Goal: Task Accomplishment & Management: Use online tool/utility

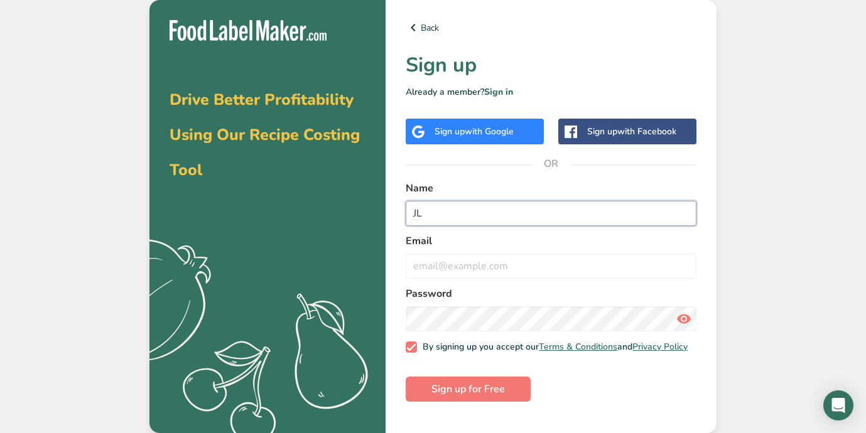
type input "JL"
type input "[EMAIL_ADDRESS][DOMAIN_NAME]"
click at [466, 389] on span "Sign up for Free" at bounding box center [467, 389] width 73 height 15
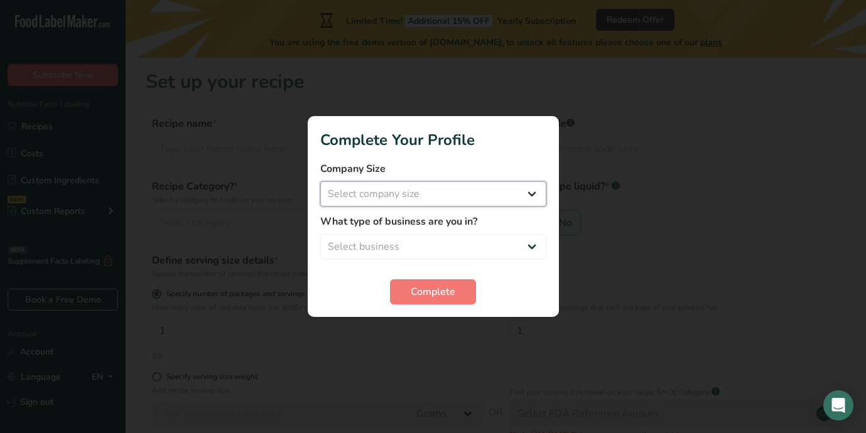
select select "1"
select select "5"
click at [433, 295] on span "Complete" at bounding box center [433, 291] width 45 height 15
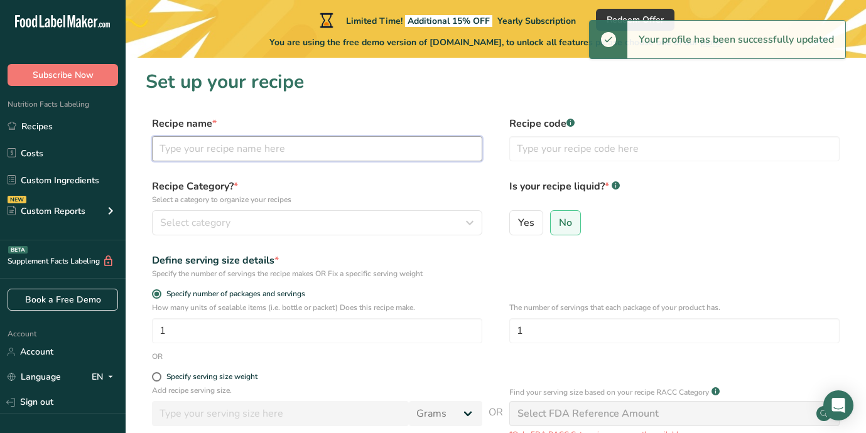
click at [230, 155] on input "text" at bounding box center [317, 148] width 330 height 25
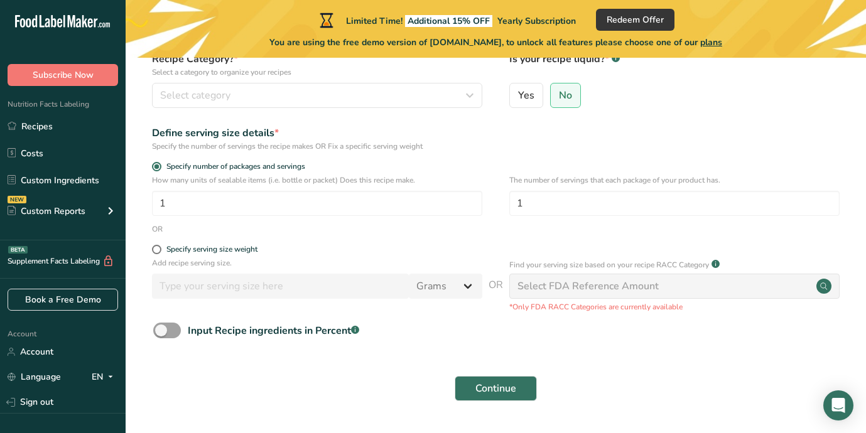
scroll to position [127, 0]
type input "Spring Rolls - Chicken"
click at [513, 386] on span "Continue" at bounding box center [495, 388] width 41 height 15
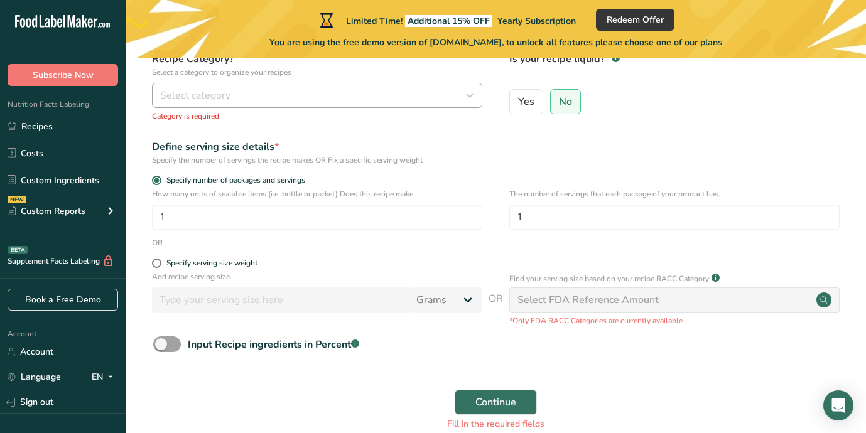
click at [470, 95] on icon "button" at bounding box center [469, 95] width 15 height 23
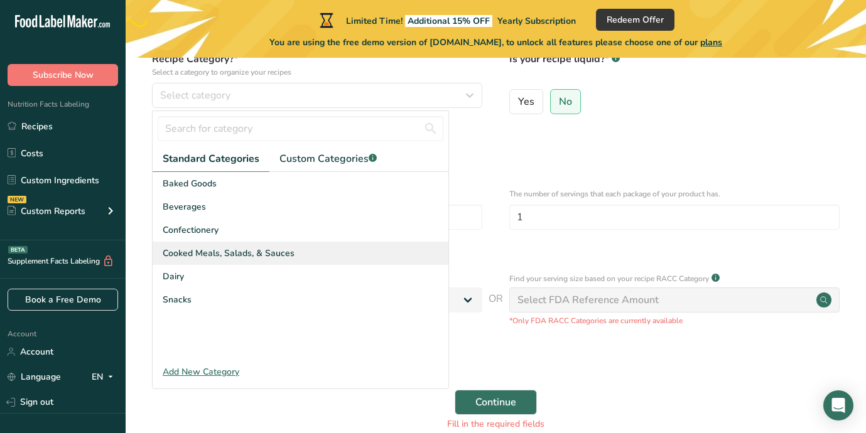
click at [316, 254] on div "Cooked Meals, Salads, & Sauces" at bounding box center [301, 253] width 296 height 23
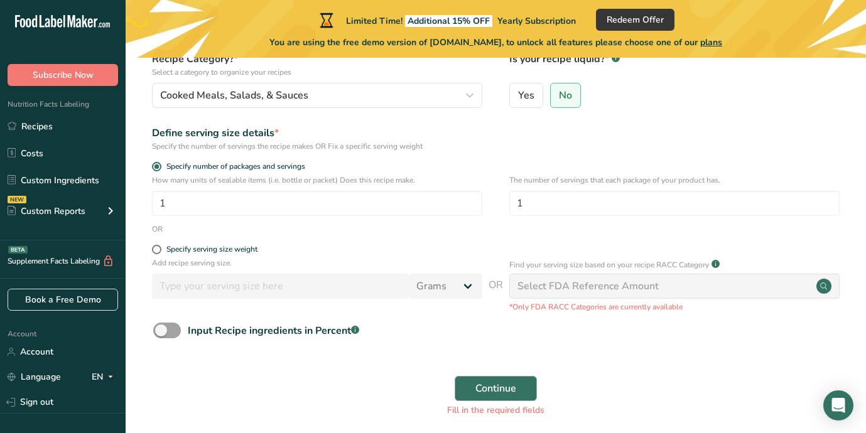
click at [496, 385] on span "Continue" at bounding box center [495, 388] width 41 height 15
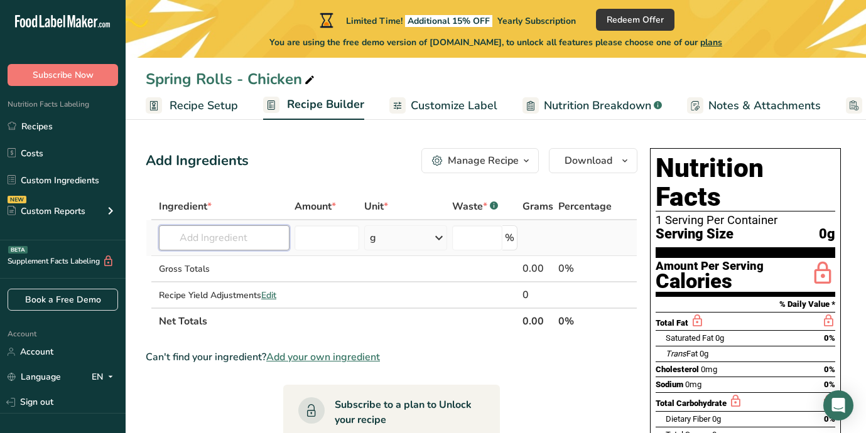
click at [213, 242] on input "text" at bounding box center [224, 237] width 131 height 25
type input "rice paper sheet"
click at [339, 357] on span "Add your own ingredient" at bounding box center [323, 357] width 114 height 15
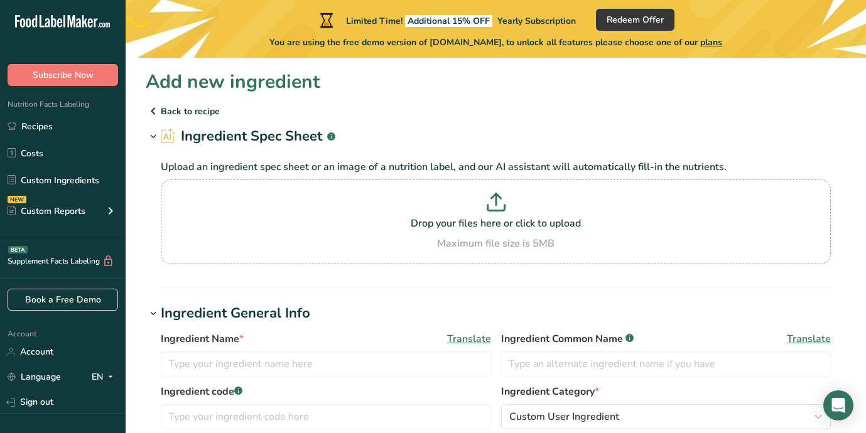
click at [174, 111] on p "Back to recipe" at bounding box center [496, 111] width 700 height 15
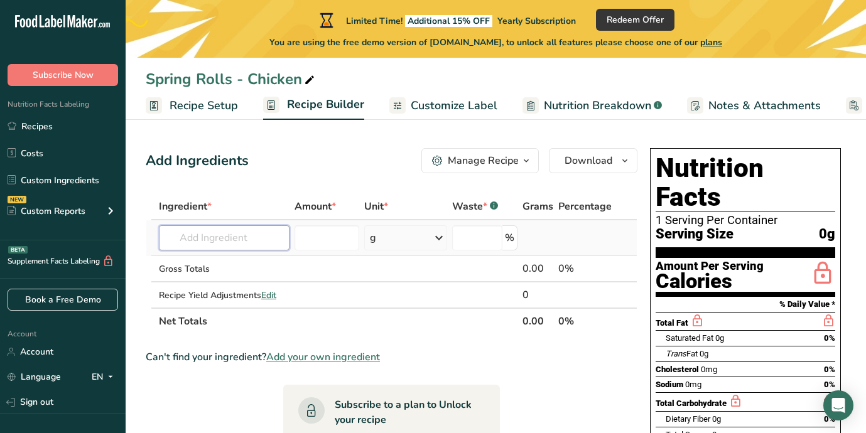
click at [226, 239] on input "text" at bounding box center [224, 237] width 131 height 25
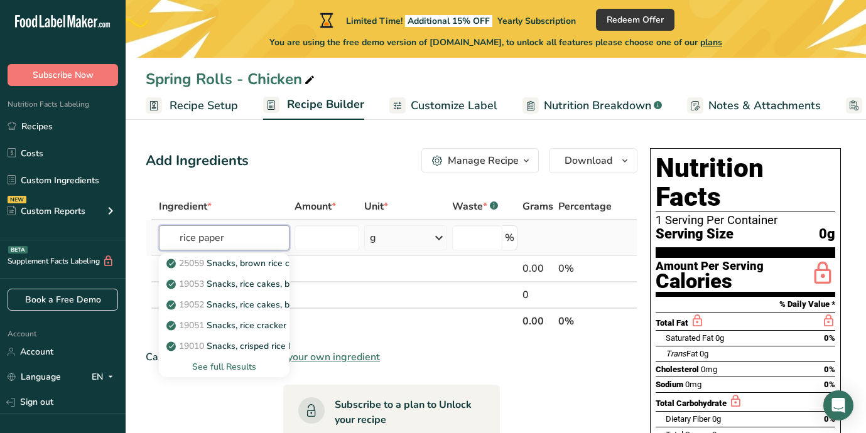
type input "rice paper"
click at [244, 367] on div "See full Results" at bounding box center [224, 366] width 111 height 13
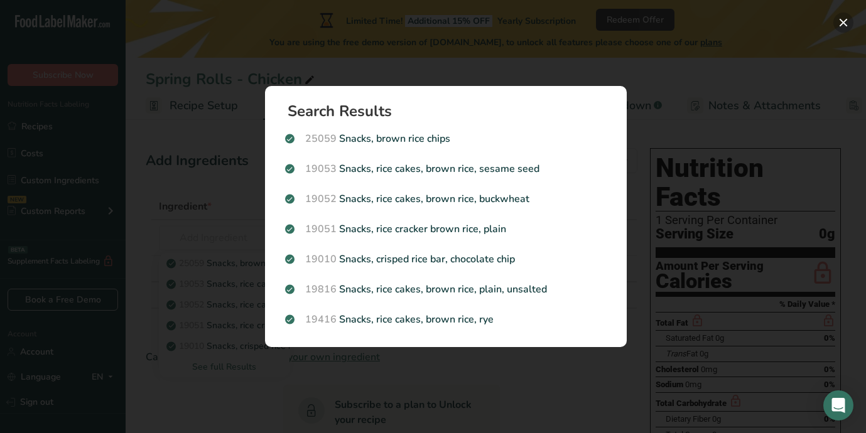
click at [844, 21] on button "Search results modal" at bounding box center [843, 23] width 20 height 20
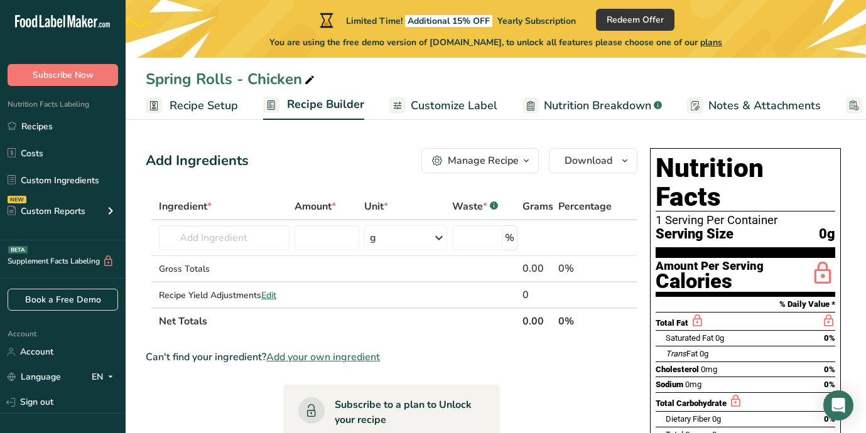
click at [529, 160] on icon "button" at bounding box center [526, 161] width 10 height 16
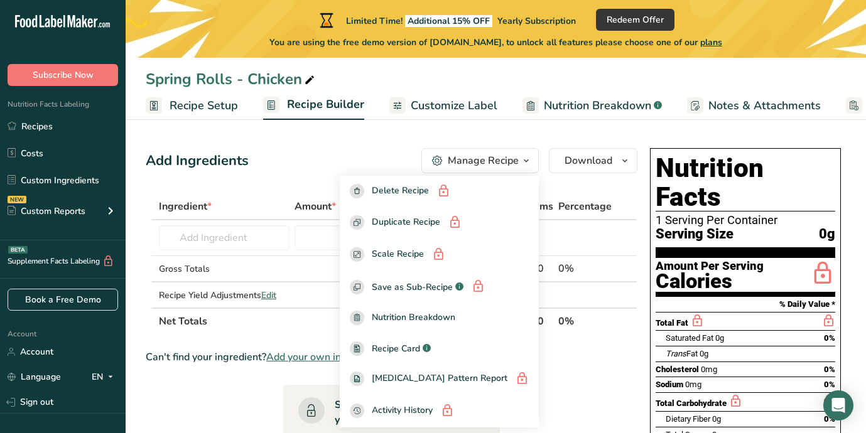
click at [529, 160] on icon "button" at bounding box center [526, 161] width 10 height 16
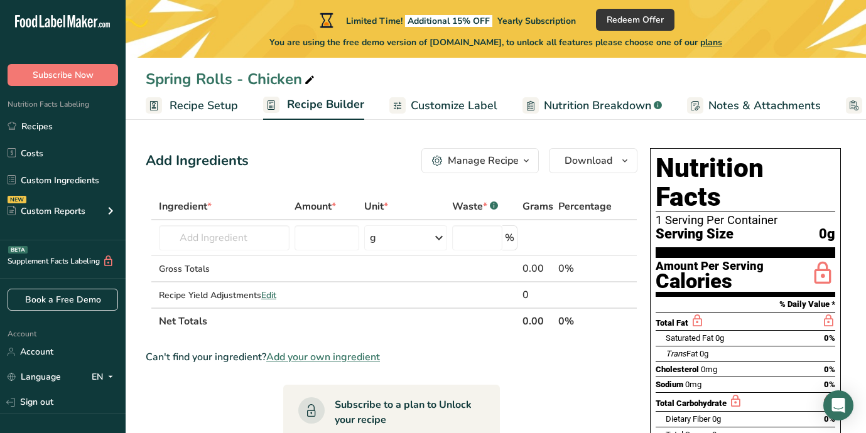
click at [355, 355] on span "Add your own ingredient" at bounding box center [323, 357] width 114 height 15
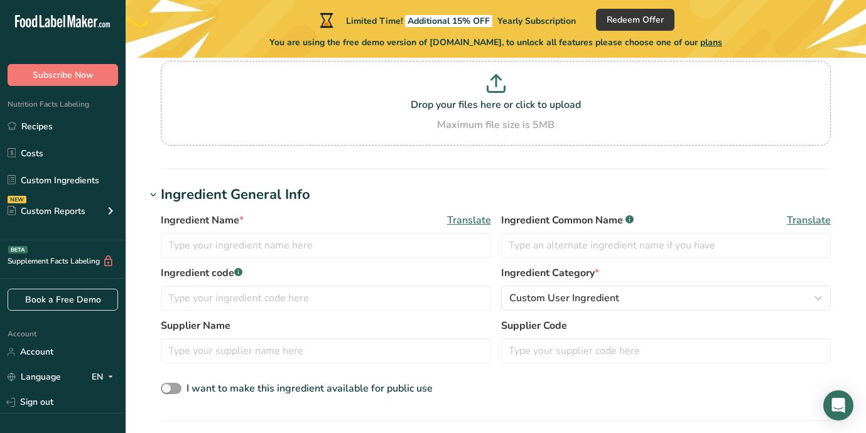
scroll to position [137, 0]
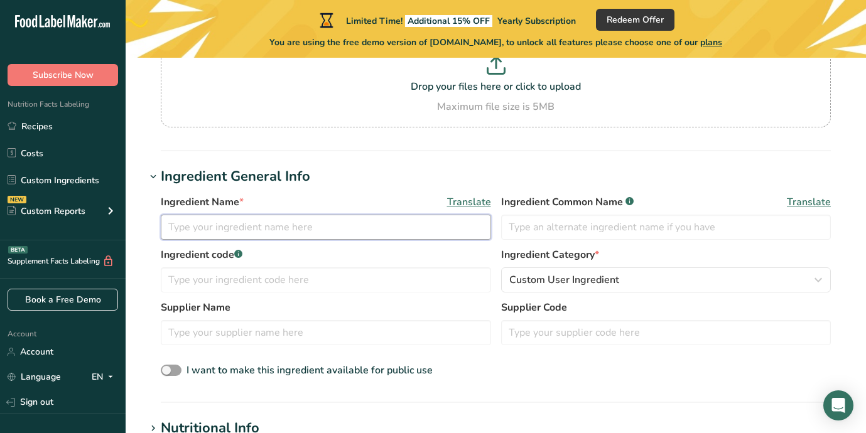
click at [242, 230] on input "text" at bounding box center [326, 227] width 330 height 25
type input "R"
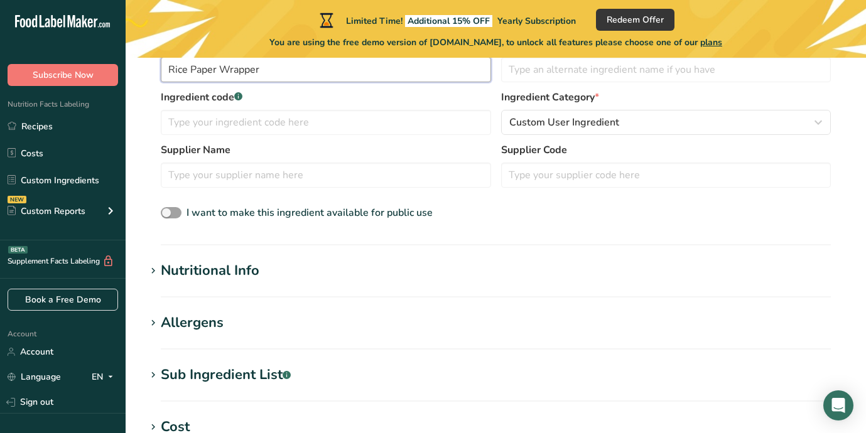
scroll to position [300, 0]
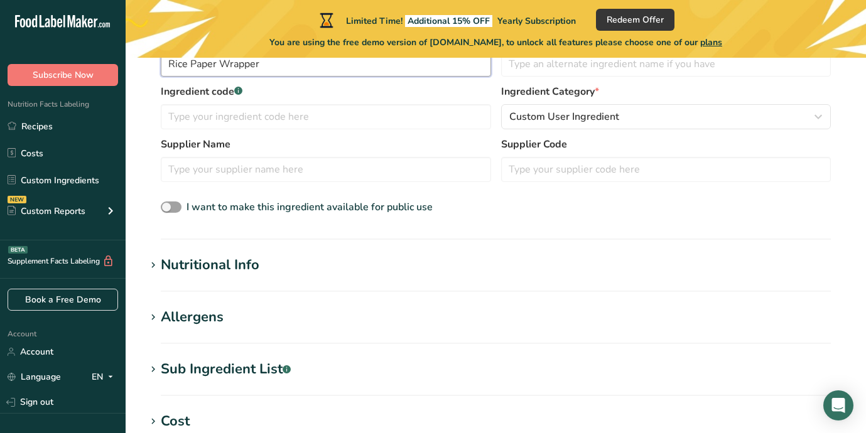
type input "Rice Paper Wrapper"
click at [155, 266] on icon at bounding box center [153, 266] width 11 height 18
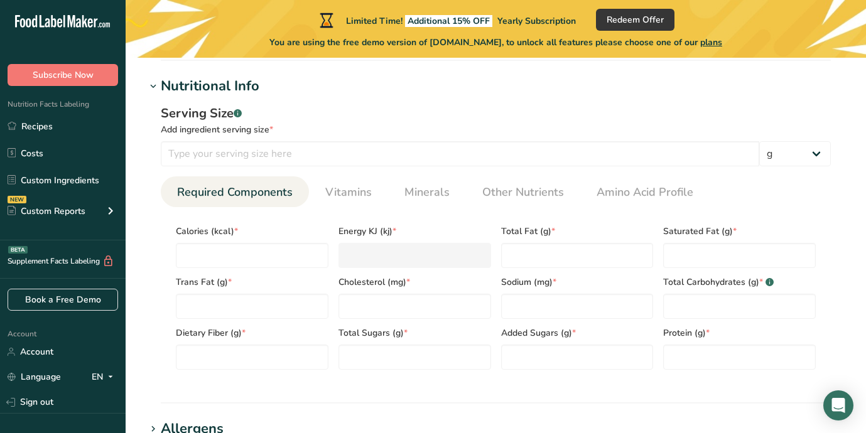
scroll to position [479, 0]
click at [249, 258] on input "number" at bounding box center [252, 255] width 153 height 25
type input "2"
type KJ "8.4"
type input "24"
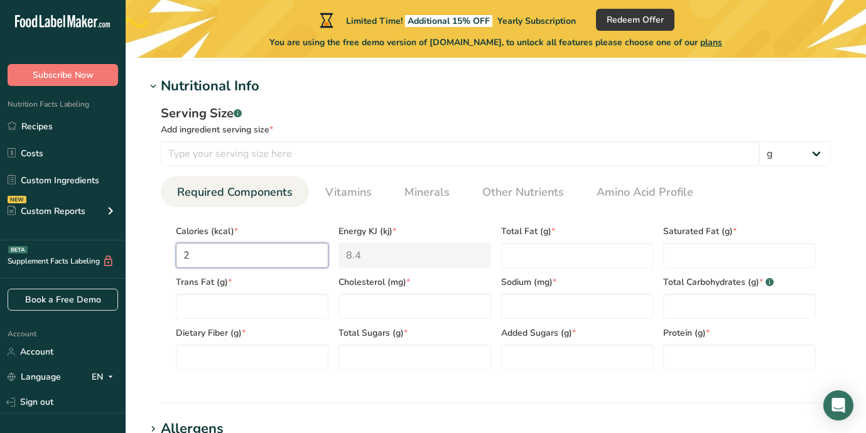
type KJ "100.4"
type input "240"
type KJ "1004.2"
type input "240"
click at [690, 312] on Carbohydrates "number" at bounding box center [739, 306] width 153 height 25
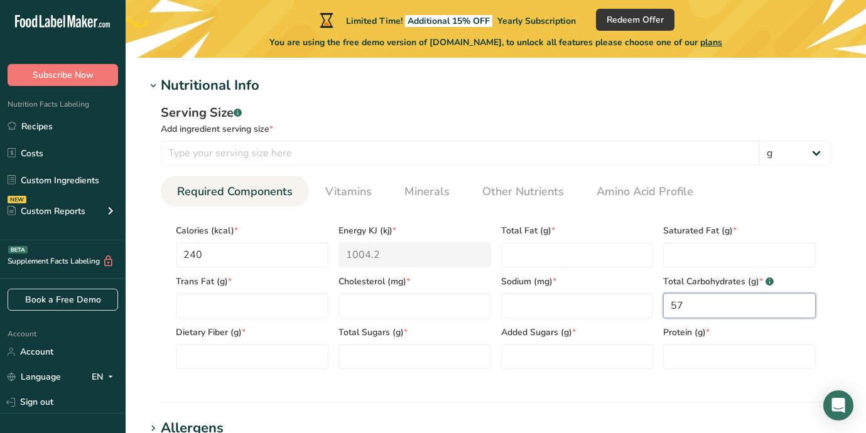
scroll to position [468, 0]
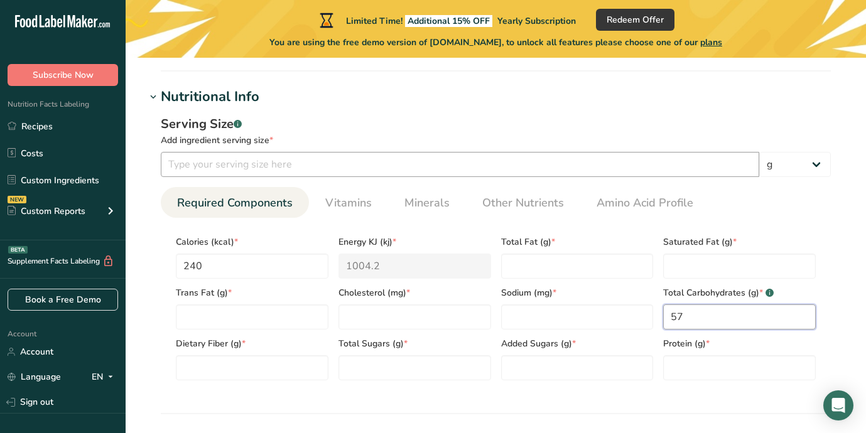
type Carbohydrates "57"
click at [235, 169] on input "number" at bounding box center [460, 164] width 598 height 25
type input "6"
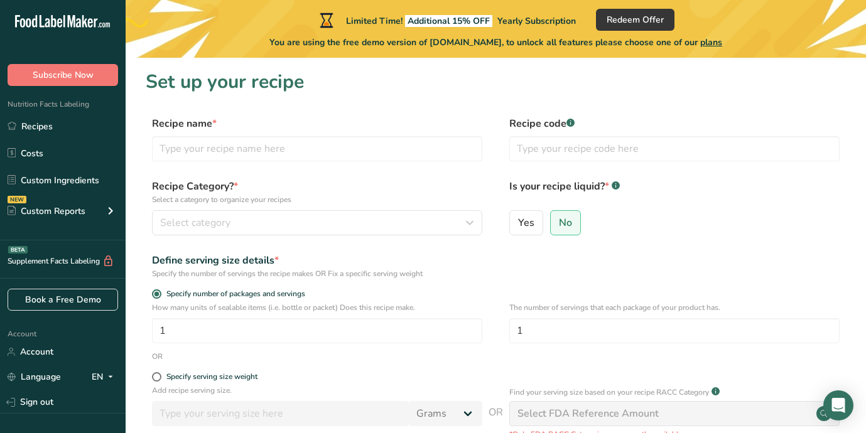
scroll to position [127, 0]
